Goal: Navigation & Orientation: Find specific page/section

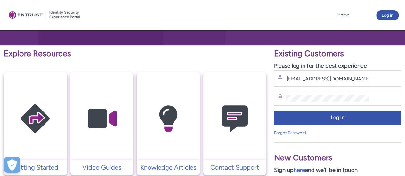
type input "[EMAIL_ADDRESS][DOMAIN_NAME]"
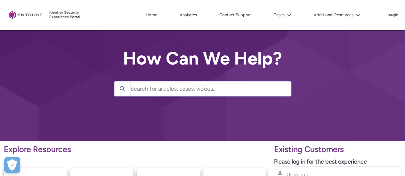
click at [396, 19] on div "Home Analytics Contact Support Cases Additional Resources More raaqib Log Out" at bounding box center [202, 15] width 392 height 30
click at [394, 15] on p "raaqib" at bounding box center [393, 15] width 11 height 4
